Goal: Information Seeking & Learning: Learn about a topic

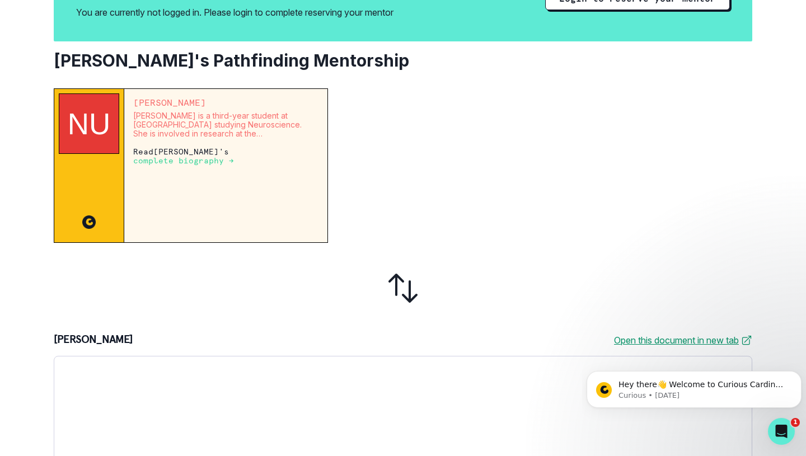
scroll to position [159, 0]
click at [208, 162] on p "complete biography →" at bounding box center [183, 160] width 101 height 9
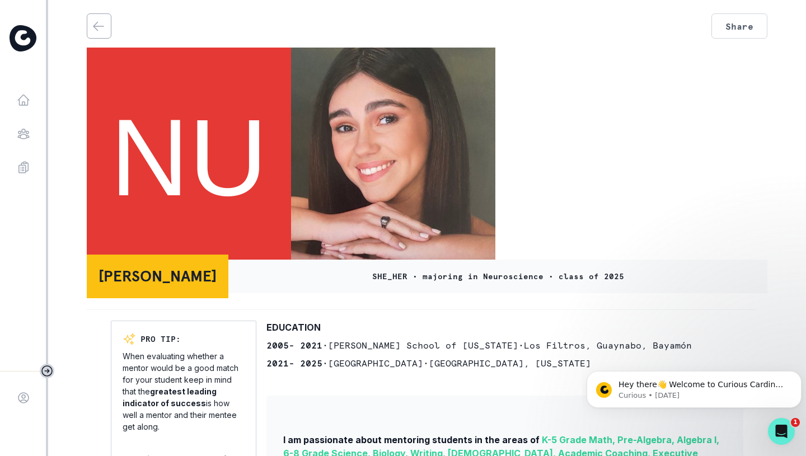
scroll to position [306, 0]
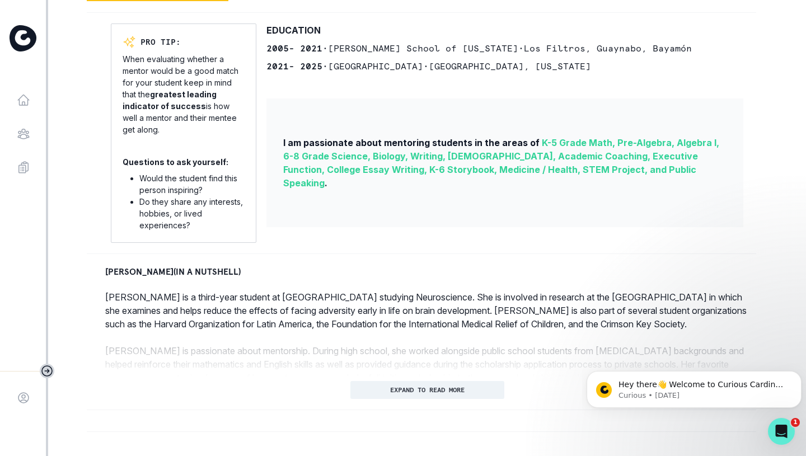
click at [389, 377] on div "[PERSON_NAME] (IN A NUTSHELL) [PERSON_NAME] is a third-year student at [GEOGRAP…" at bounding box center [427, 332] width 680 height 134
click at [368, 379] on div "[PERSON_NAME] (IN A NUTSHELL) [PERSON_NAME] is a third-year student at [GEOGRAP…" at bounding box center [427, 332] width 680 height 134
click at [401, 405] on div at bounding box center [421, 410] width 669 height 22
drag, startPoint x: 7, startPoint y: 2, endPoint x: 388, endPoint y: 392, distance: 545.7
click at [390, 392] on p "EXPAND TO READ MORE" at bounding box center [427, 390] width 74 height 8
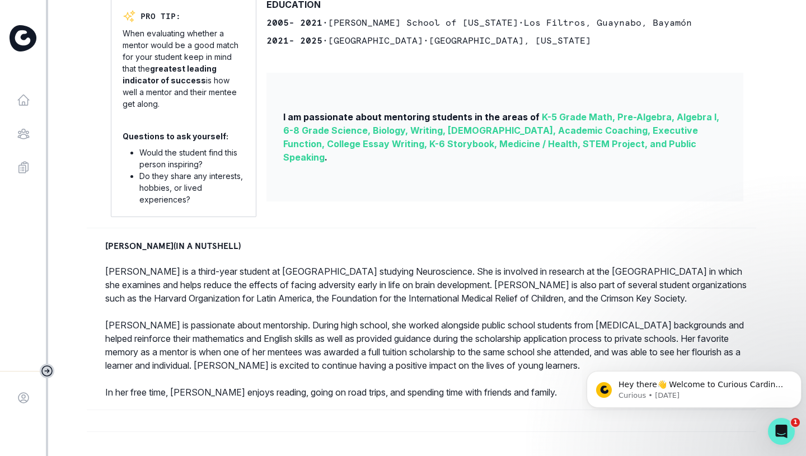
scroll to position [331, 0]
drag, startPoint x: 407, startPoint y: 412, endPoint x: 226, endPoint y: 291, distance: 218.2
click at [226, 291] on p "[PERSON_NAME] is a third-year student at [GEOGRAPHIC_DATA] studying Neuroscienc…" at bounding box center [427, 332] width 644 height 134
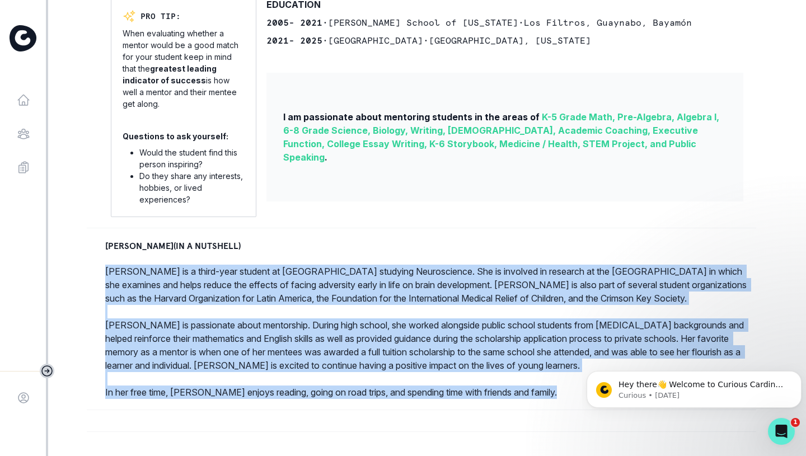
drag, startPoint x: 104, startPoint y: 269, endPoint x: 544, endPoint y: 399, distance: 459.8
click at [544, 399] on div "Share [PERSON_NAME] SHE_HER • majoring in Neuroscience • class of 2025 PRO TIP:…" at bounding box center [427, 66] width 698 height 779
copy div "Loremi do s ametc-adip elitsed do Eiusmod Temporinci utlabore Etdoloremagn. Ali…"
